Goal: Information Seeking & Learning: Learn about a topic

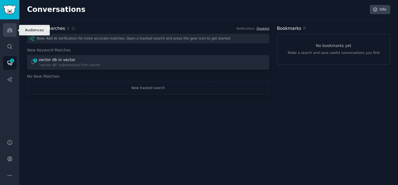
click at [9, 35] on link "Audiences" at bounding box center [10, 30] width 14 height 14
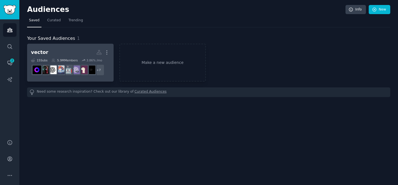
click at [61, 55] on h2 "vector More" at bounding box center [70, 52] width 79 height 10
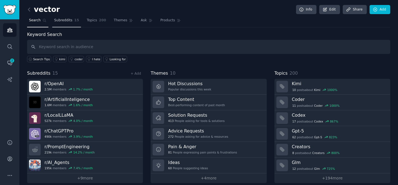
click at [74, 23] on link "Subreddits 15" at bounding box center [66, 21] width 29 height 11
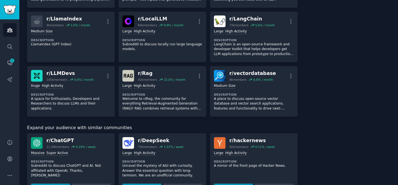
scroll to position [195, 0]
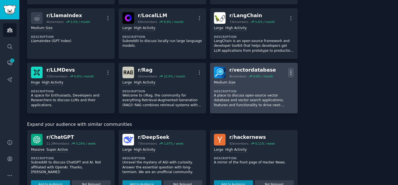
click at [290, 71] on icon "button" at bounding box center [290, 72] width 1 height 4
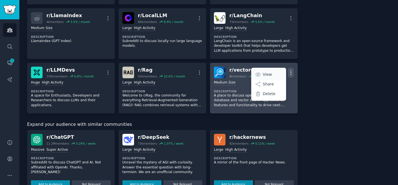
click at [260, 75] on link "View" at bounding box center [268, 74] width 33 height 12
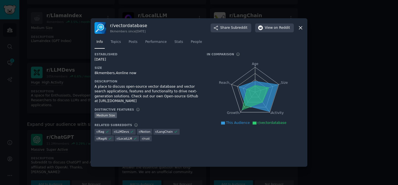
click at [73, 94] on div at bounding box center [199, 92] width 398 height 185
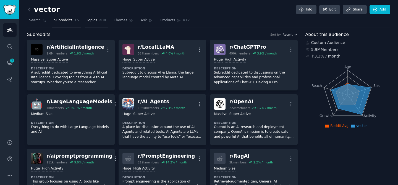
click at [90, 23] on link "Topics 200" at bounding box center [96, 21] width 23 height 11
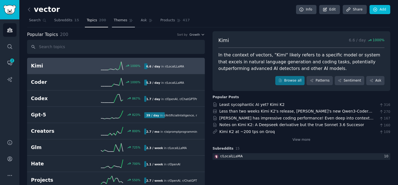
click at [121, 22] on span "Themes" at bounding box center [121, 20] width 14 height 5
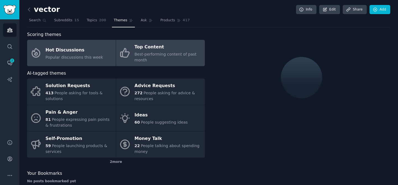
click at [150, 55] on span "Best-performing content of past month" at bounding box center [165, 57] width 62 height 10
